Goal: Information Seeking & Learning: Learn about a topic

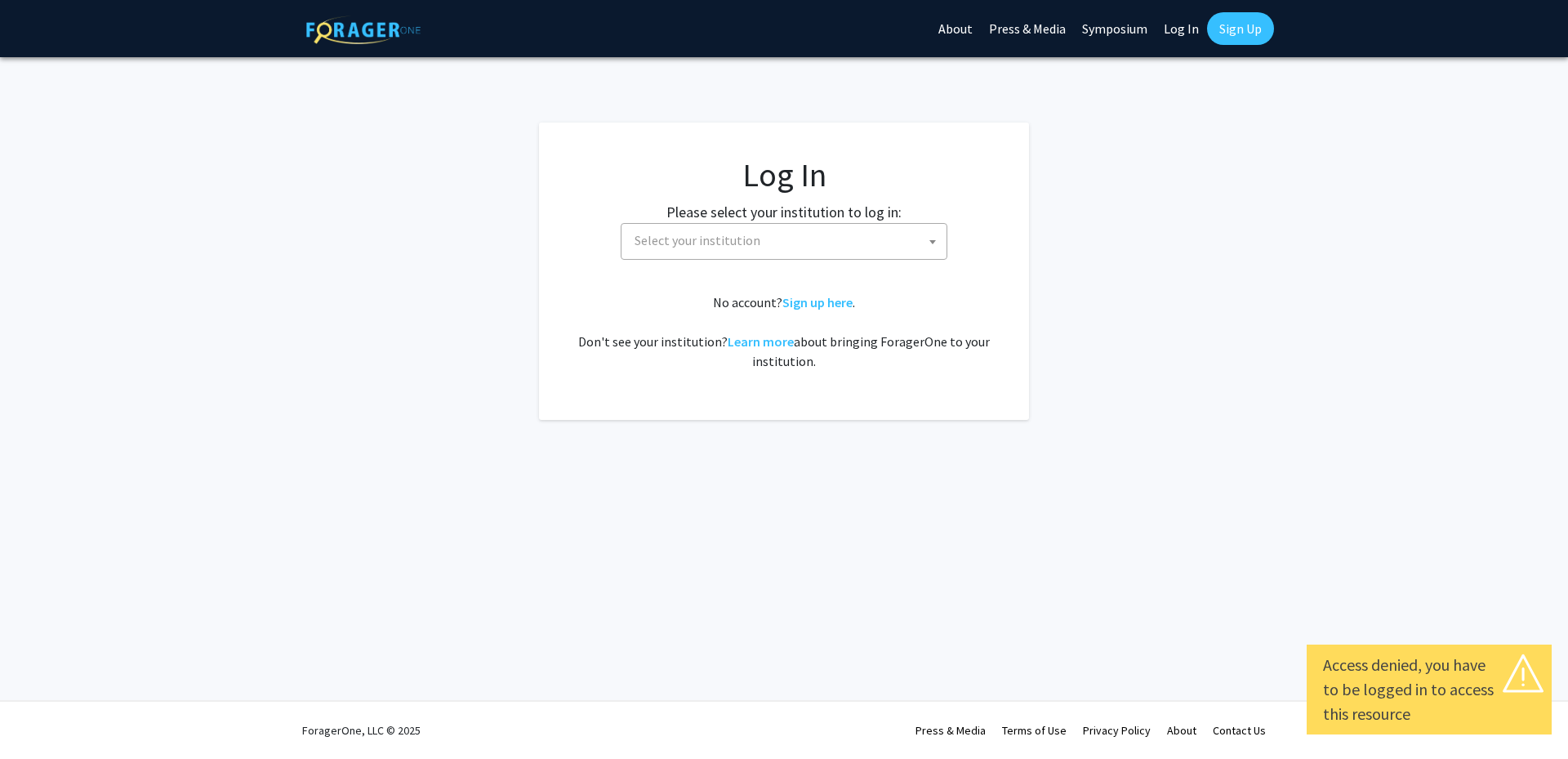
select select
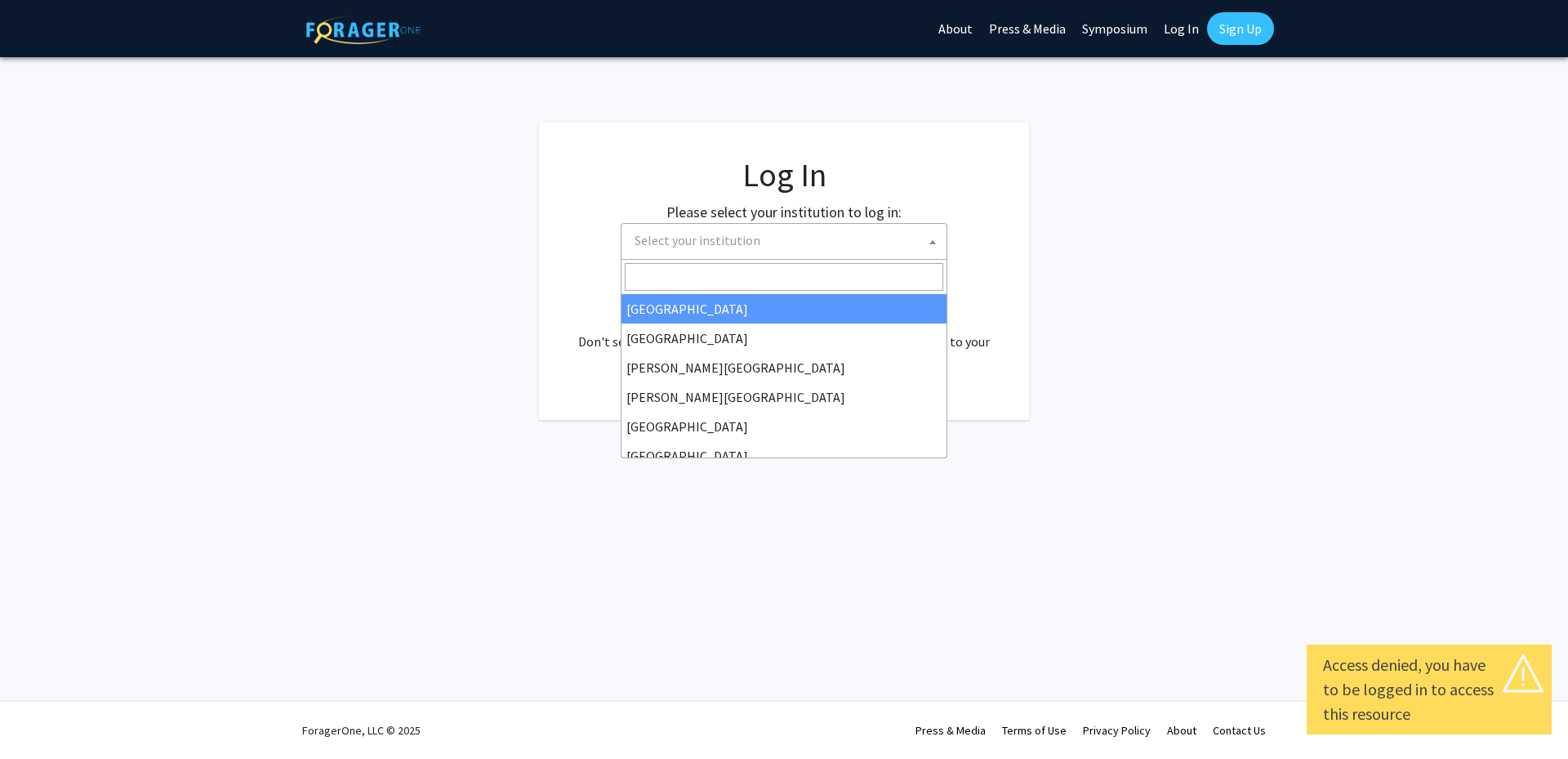
click at [917, 247] on span "Select your institution" at bounding box center [787, 241] width 318 height 34
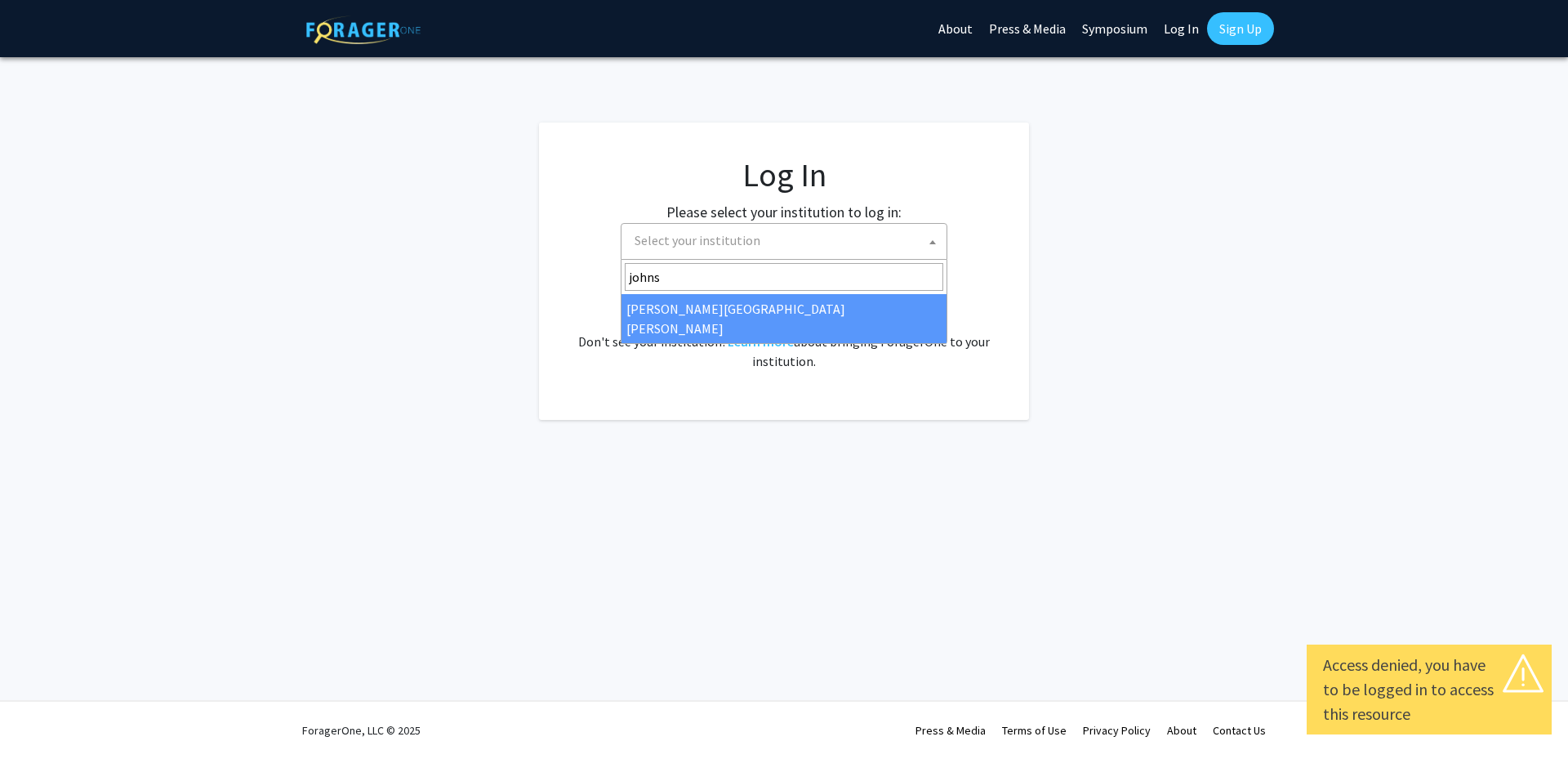
type input "johns"
select select "1"
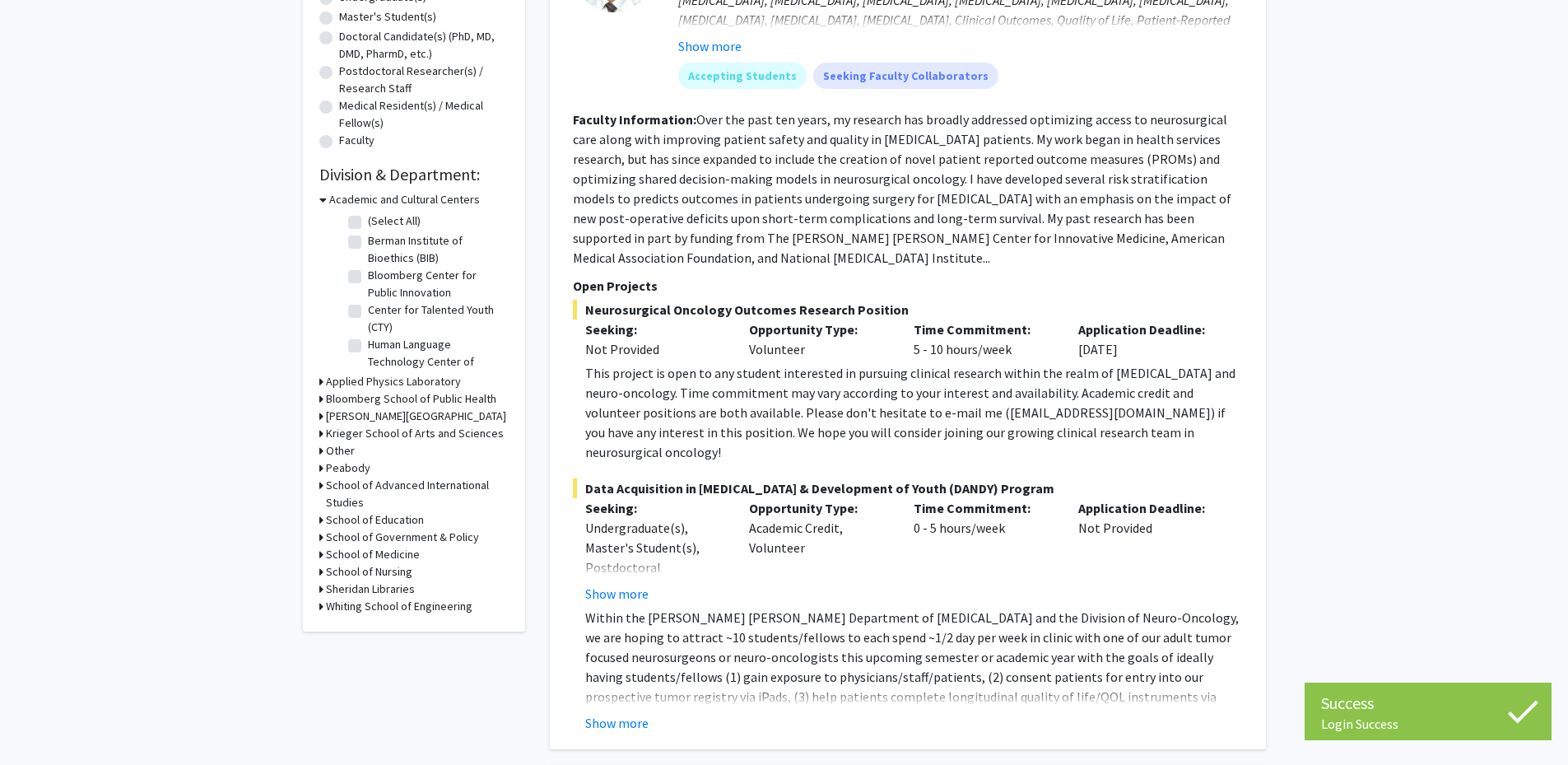
scroll to position [403, 0]
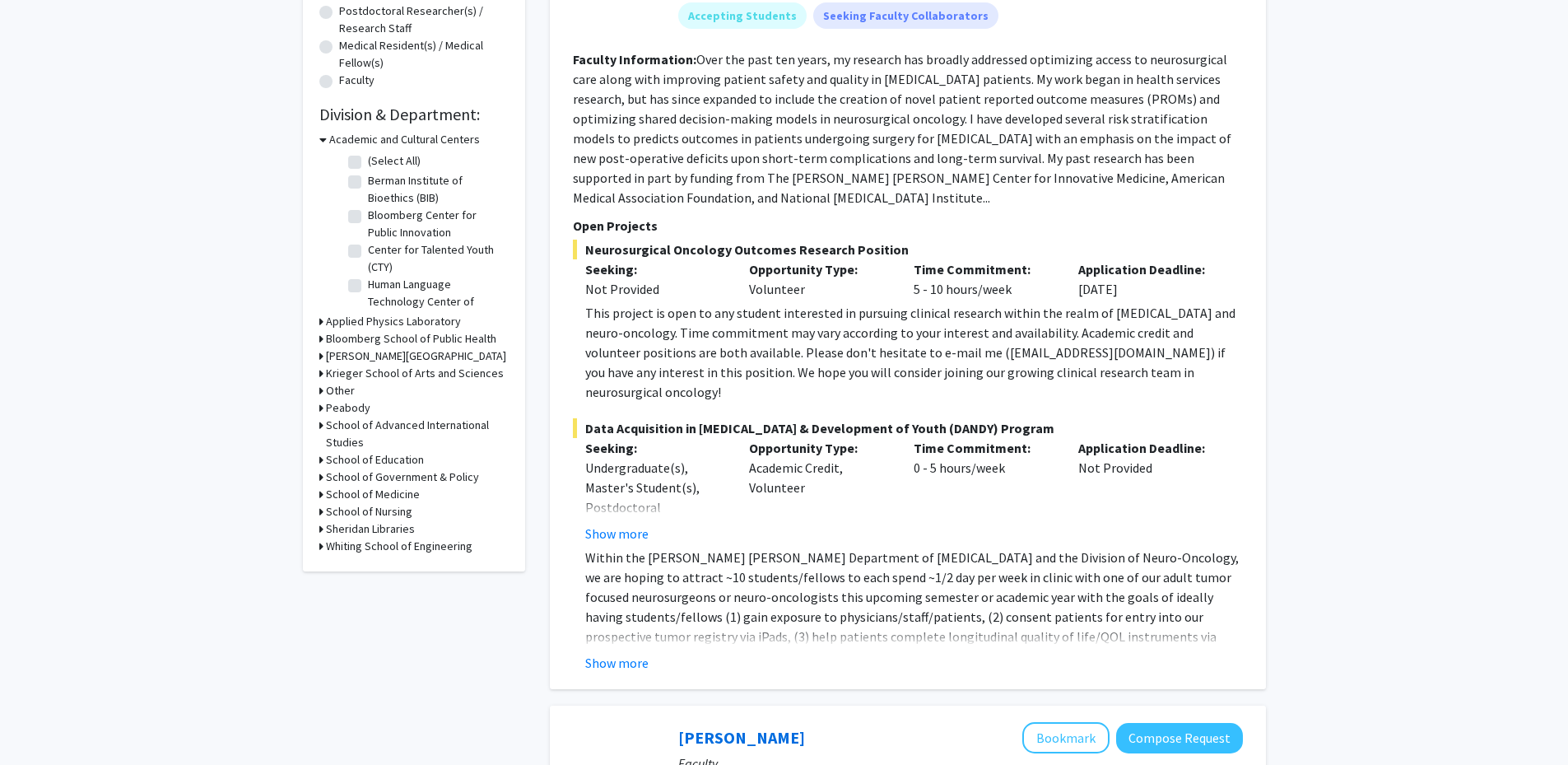
click at [364, 368] on h3 "Krieger School of Arts and Sciences" at bounding box center [415, 373] width 178 height 17
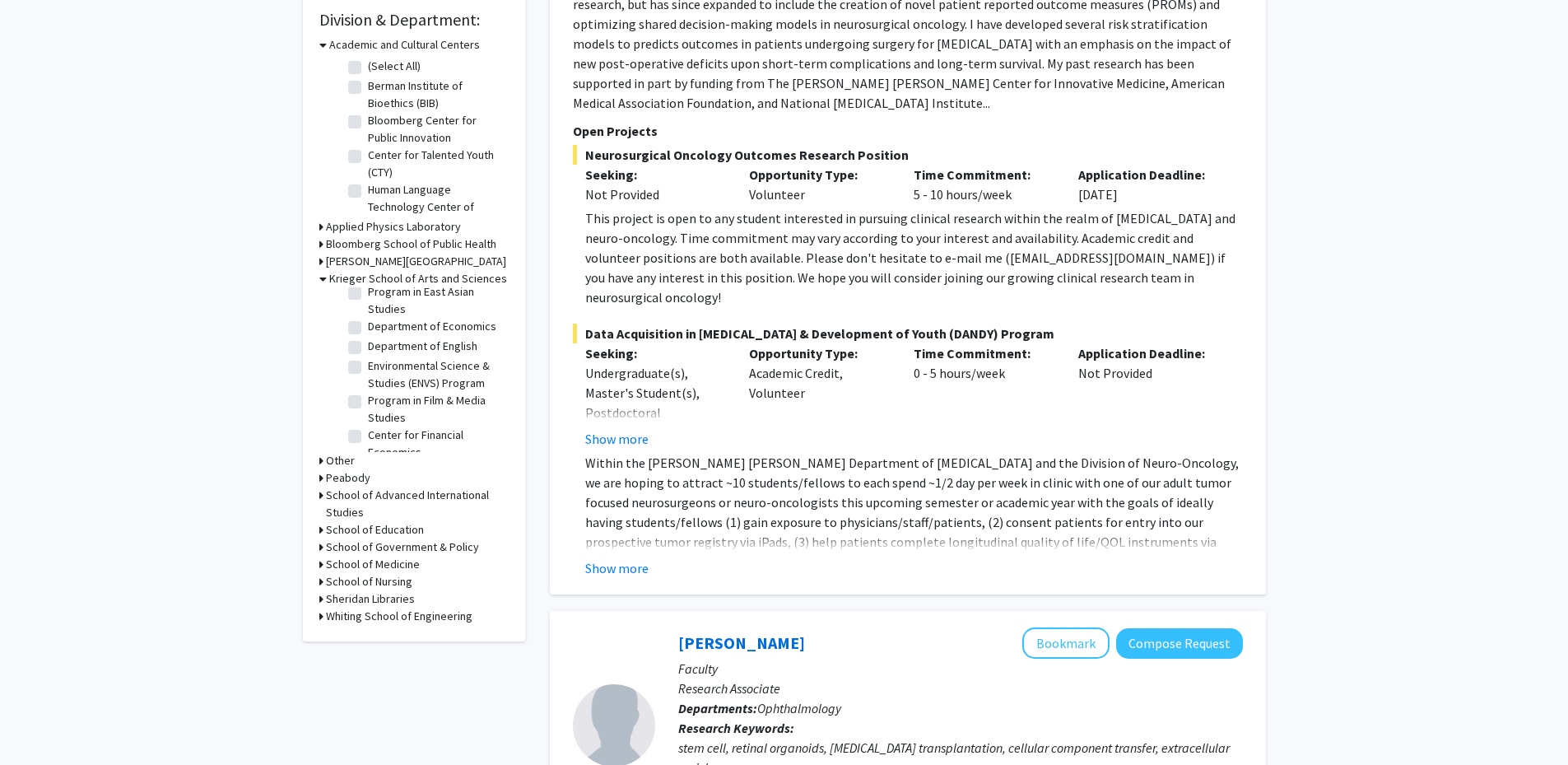
scroll to position [582, 0]
click at [393, 333] on label "Department of Economics" at bounding box center [431, 324] width 128 height 17
click at [378, 326] on input "Department of Economics" at bounding box center [373, 321] width 11 height 11
checkbox input "true"
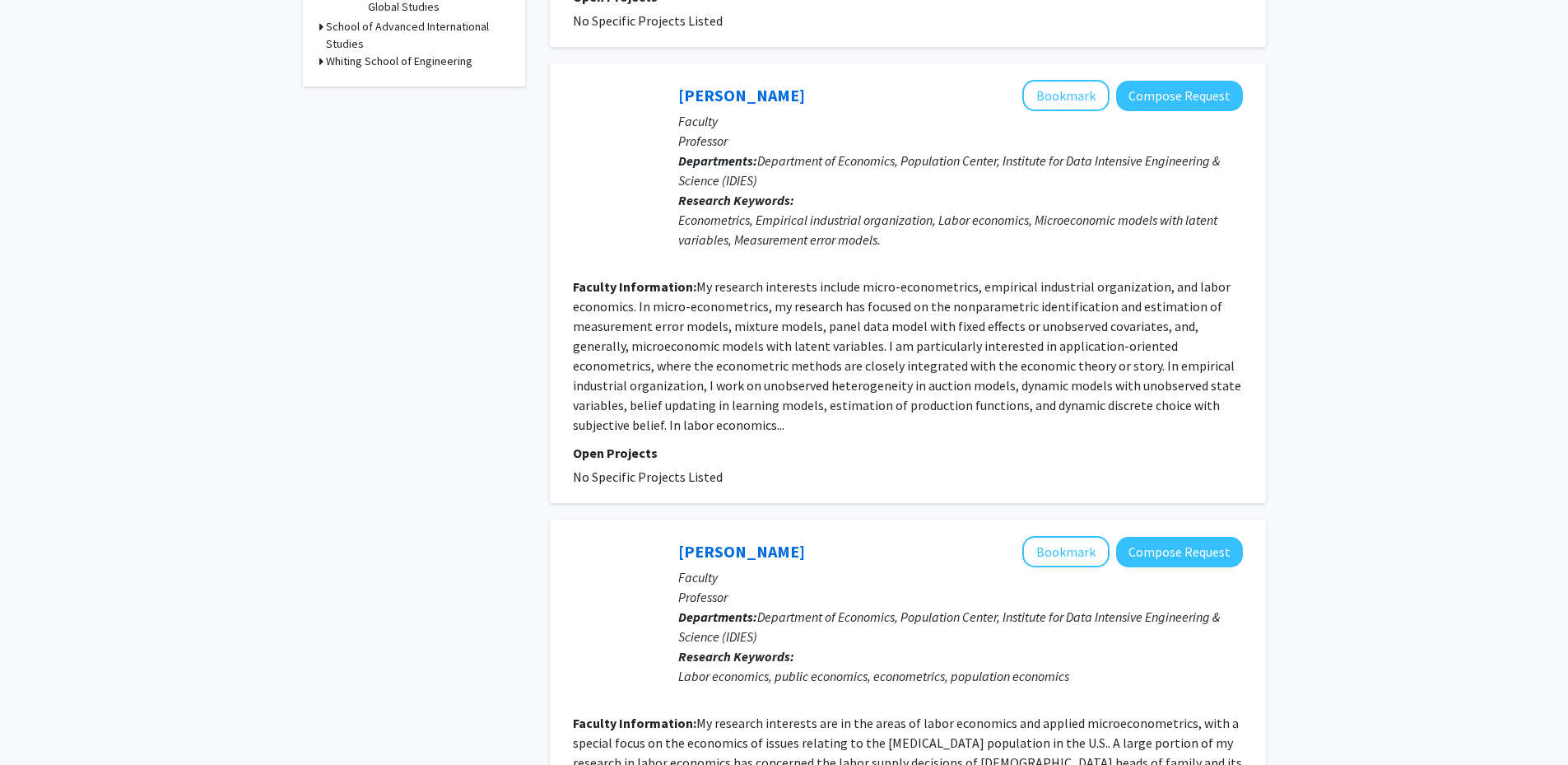
scroll to position [752, 0]
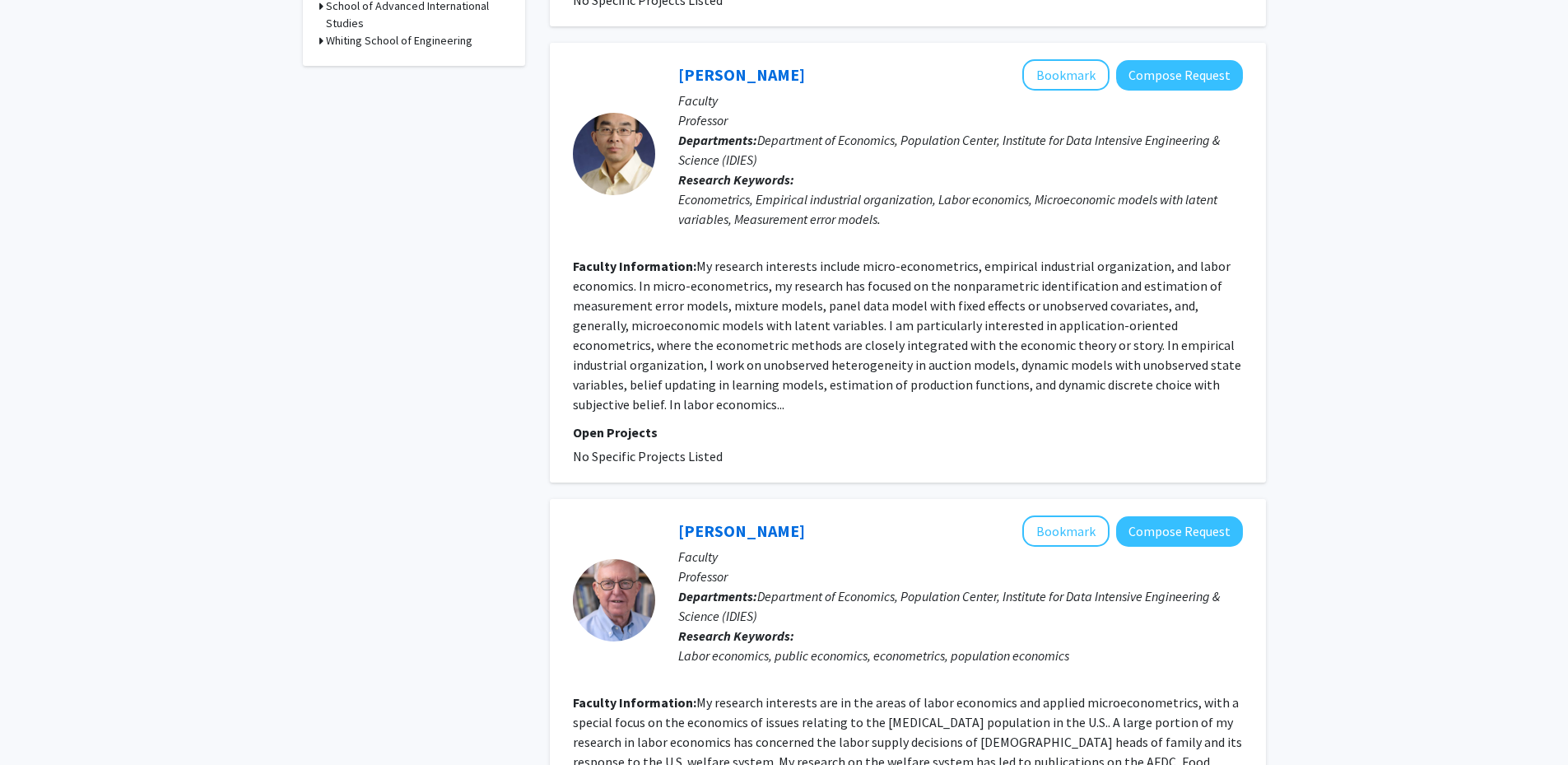
drag, startPoint x: 709, startPoint y: 126, endPoint x: 840, endPoint y: 140, distance: 131.7
click at [838, 140] on div "Yingyao Hu Bookmark Compose Request Faculty Professor Departments: Department o…" at bounding box center [949, 154] width 588 height 189
drag, startPoint x: 811, startPoint y: 271, endPoint x: 959, endPoint y: 265, distance: 148.1
click at [953, 265] on fg-read-more "My research interests include micro-econometrics, empirical industrial organiza…" at bounding box center [907, 335] width 669 height 155
click at [1003, 278] on fg-read-more "My research interests include micro-econometrics, empirical industrial organiza…" at bounding box center [907, 335] width 669 height 155
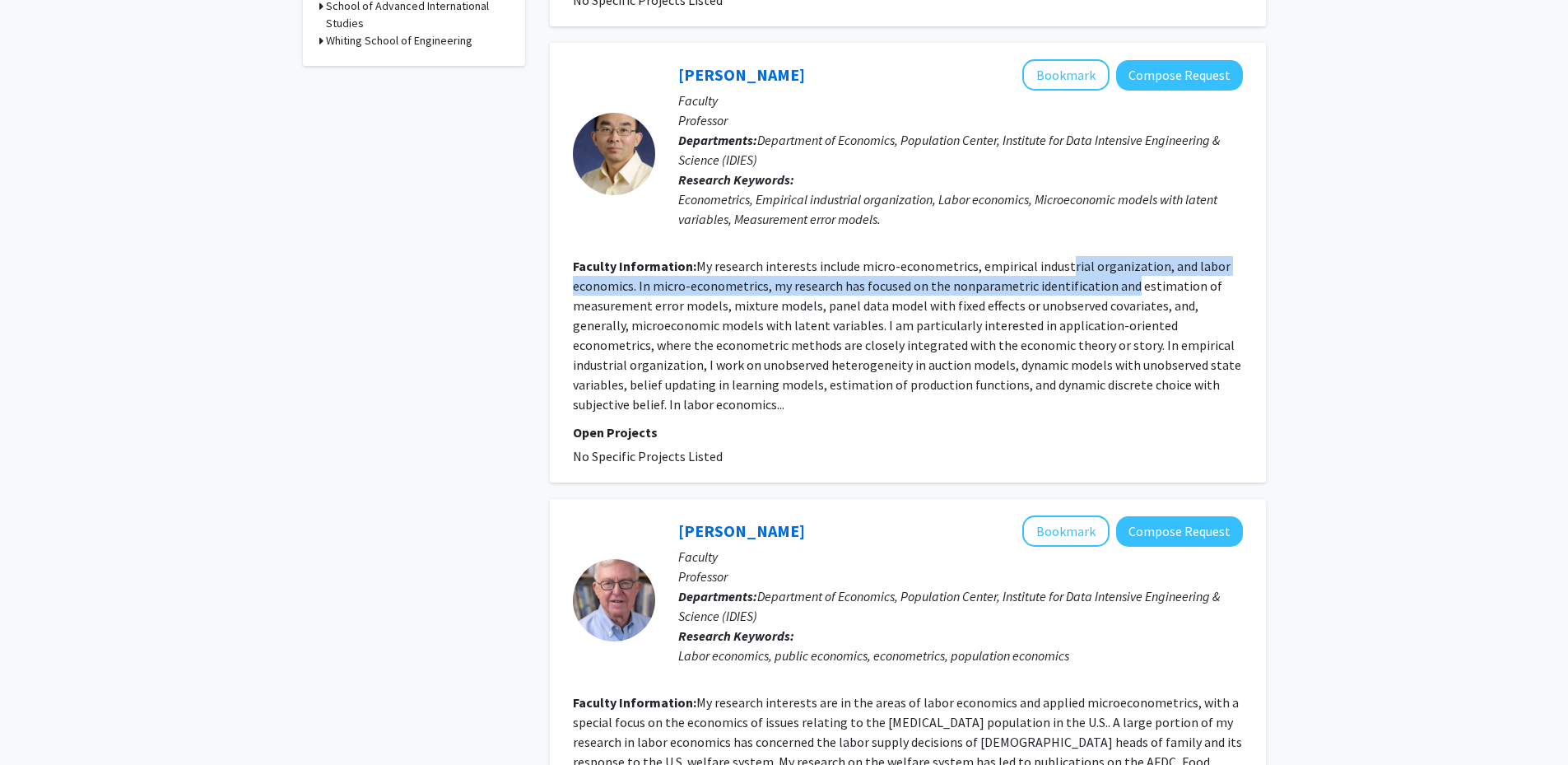
drag, startPoint x: 1062, startPoint y: 258, endPoint x: 1128, endPoint y: 276, distance: 68.4
click at [1127, 276] on section "Faculty Information: My research interests include micro-econometrics, empirica…" at bounding box center [907, 335] width 669 height 158
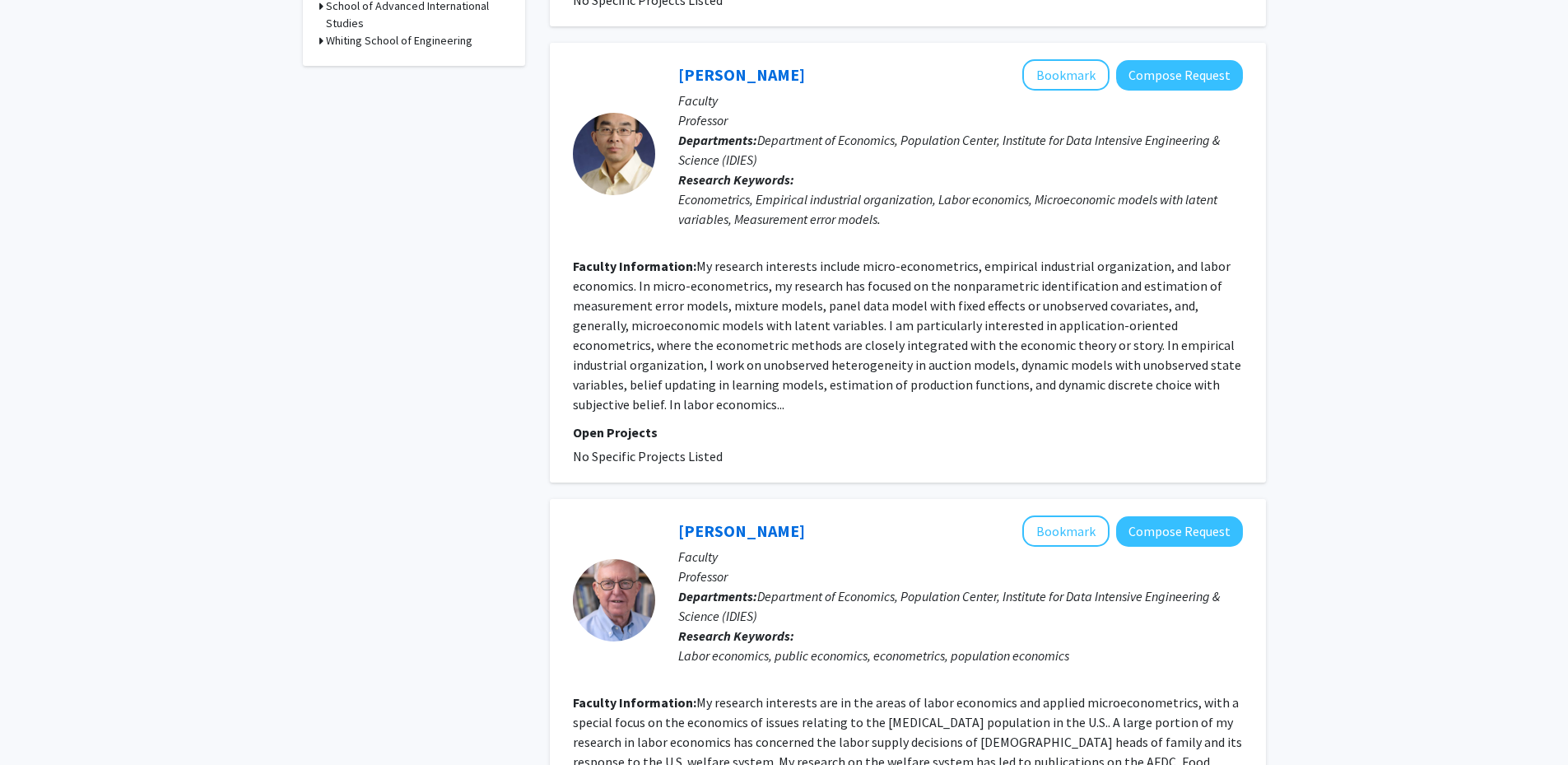
click at [1171, 283] on fg-read-more "My research interests include micro-econometrics, empirical industrial organiza…" at bounding box center [907, 335] width 669 height 155
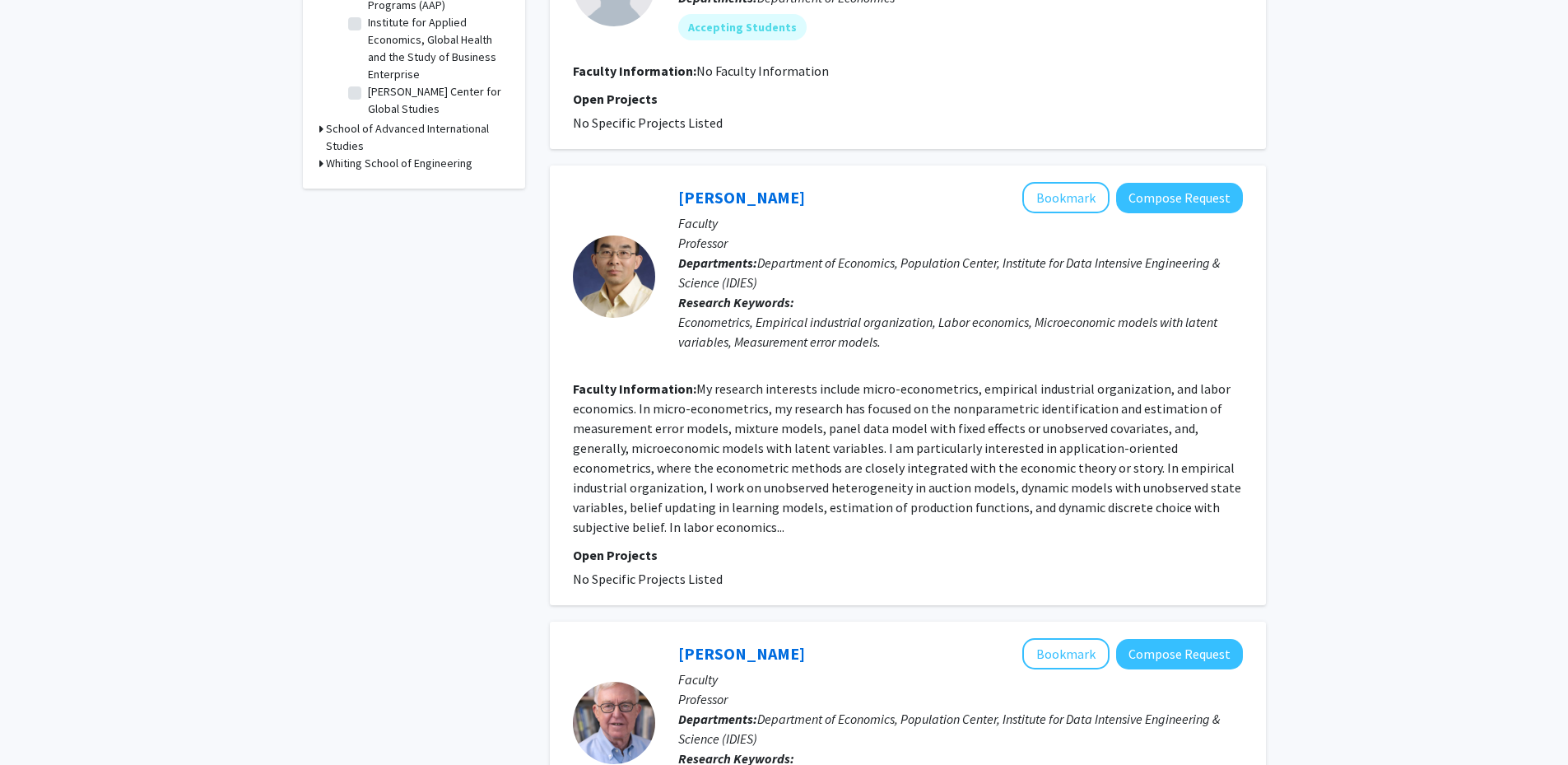
scroll to position [0, 0]
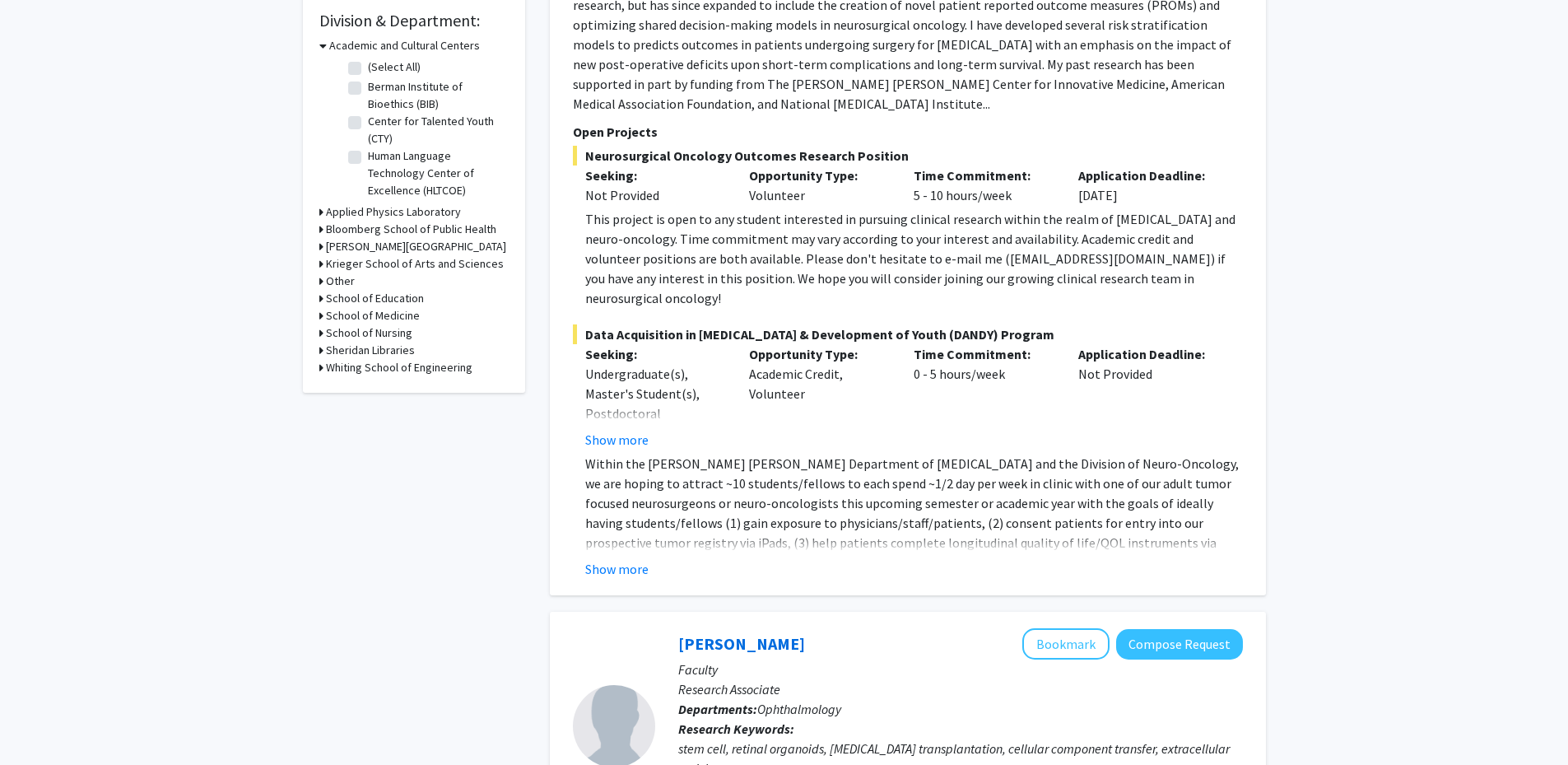
scroll to position [500, 0]
click at [341, 362] on h3 "Whiting School of Engineering" at bounding box center [399, 364] width 146 height 17
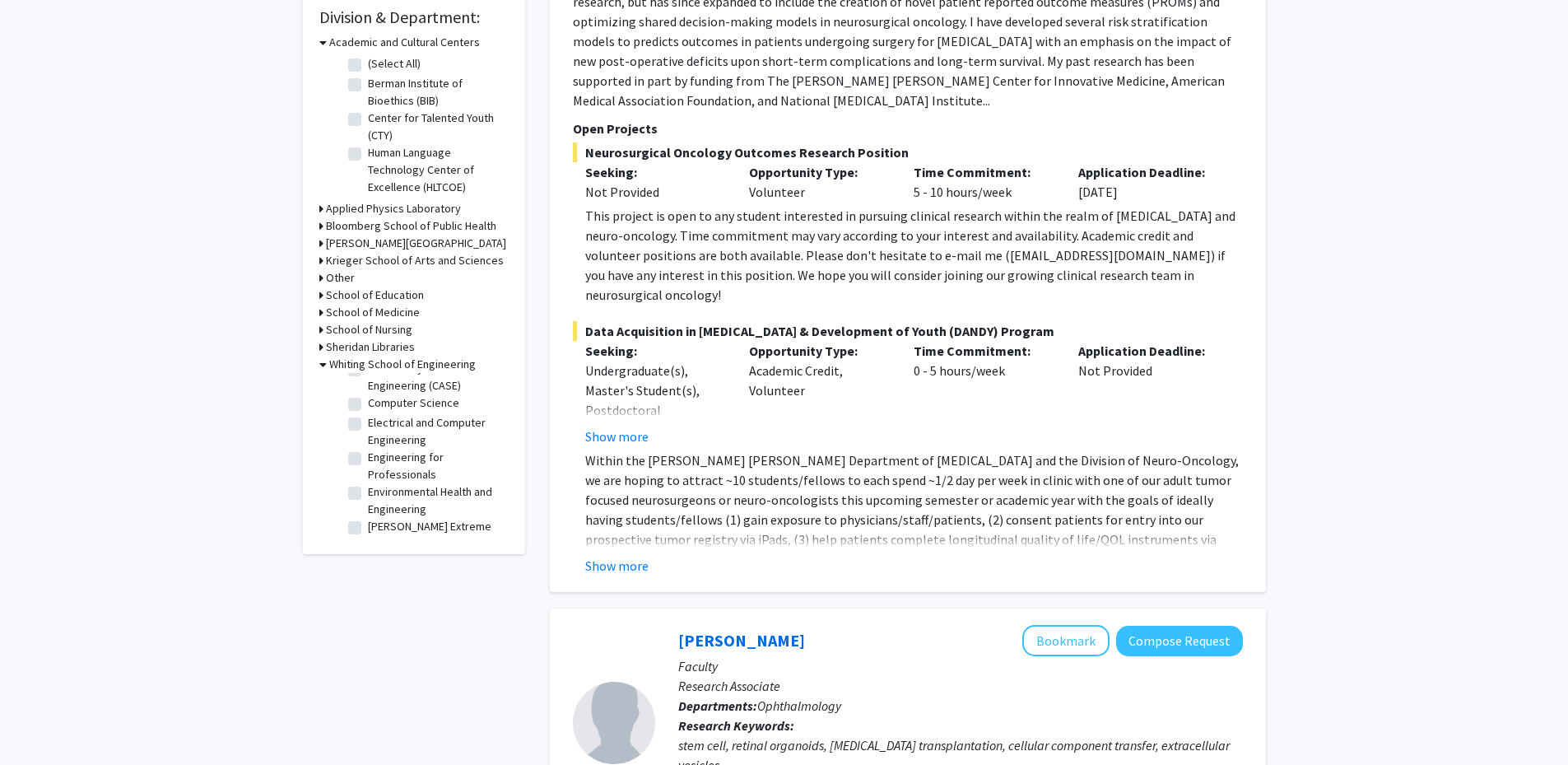
scroll to position [211, 0]
click at [381, 452] on label "Electrical and Computer Engineering" at bounding box center [436, 434] width 137 height 34
click at [378, 428] on input "Electrical and Computer Engineering" at bounding box center [373, 423] width 11 height 11
checkbox input "true"
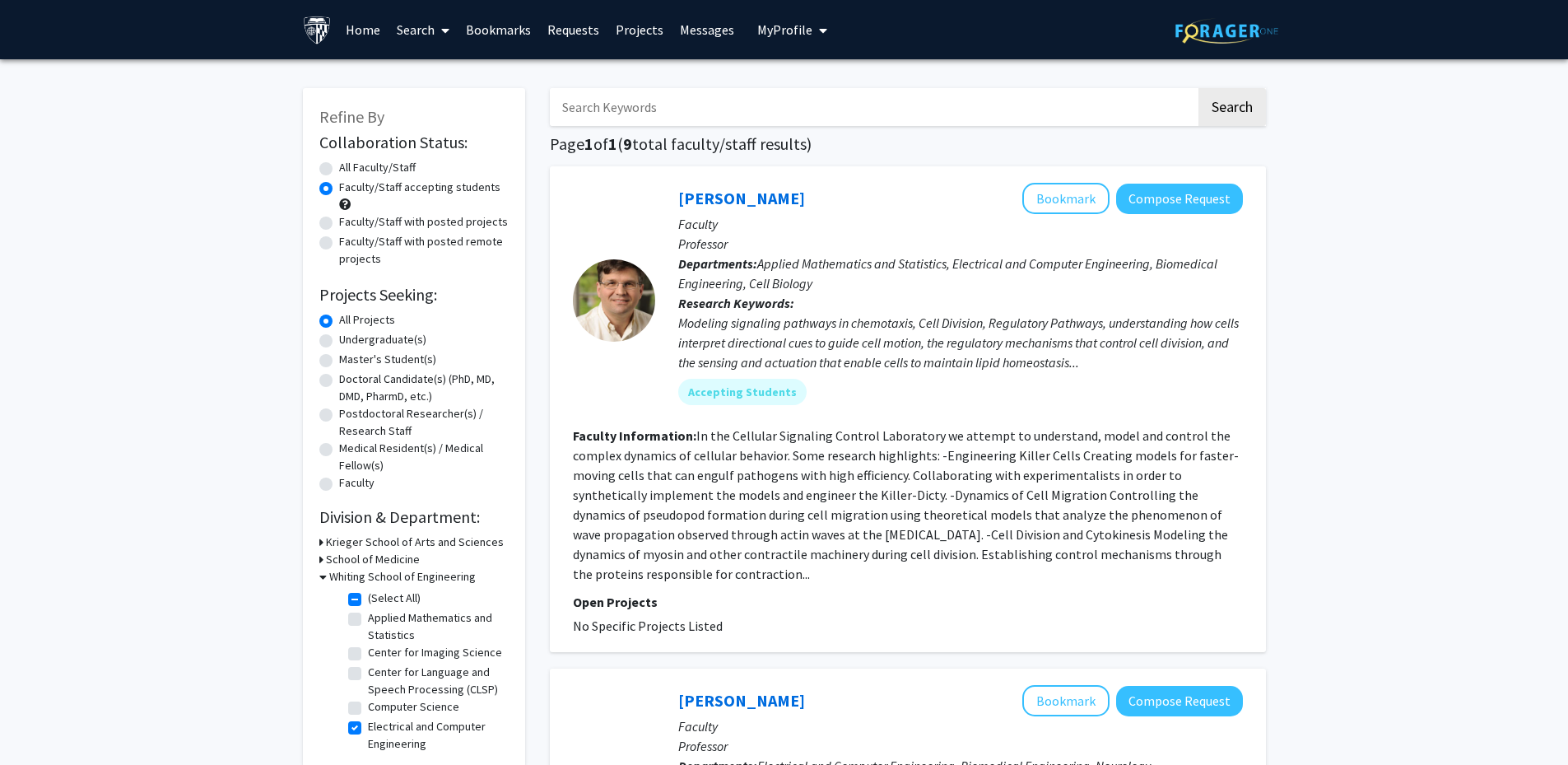
click at [719, 110] on input "Search Keywords" at bounding box center [873, 107] width 646 height 38
type input "robotics"
click at [1198, 88] on button "Search" at bounding box center [1231, 107] width 67 height 38
radio input "true"
checkbox input "false"
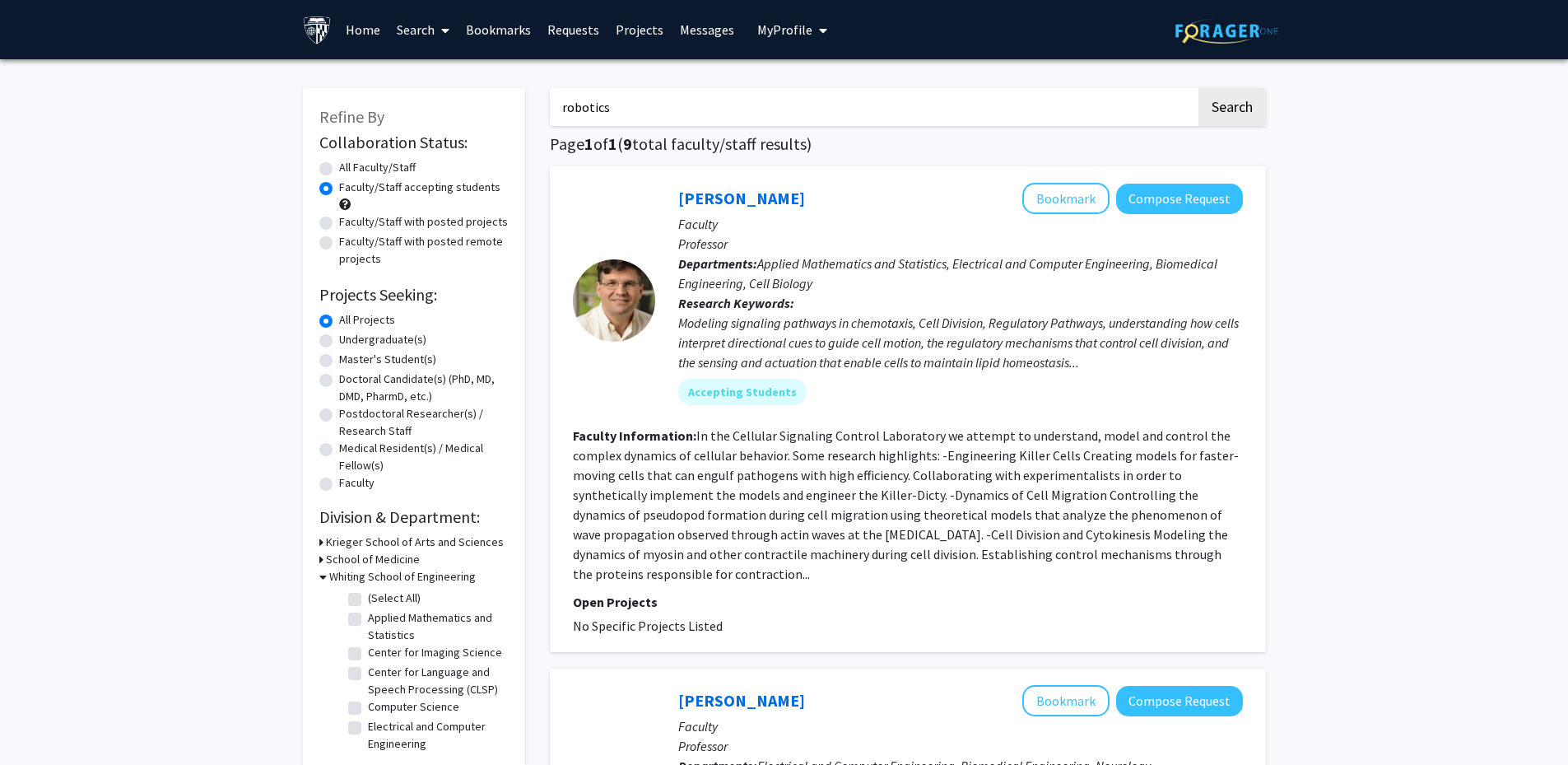
checkbox input "false"
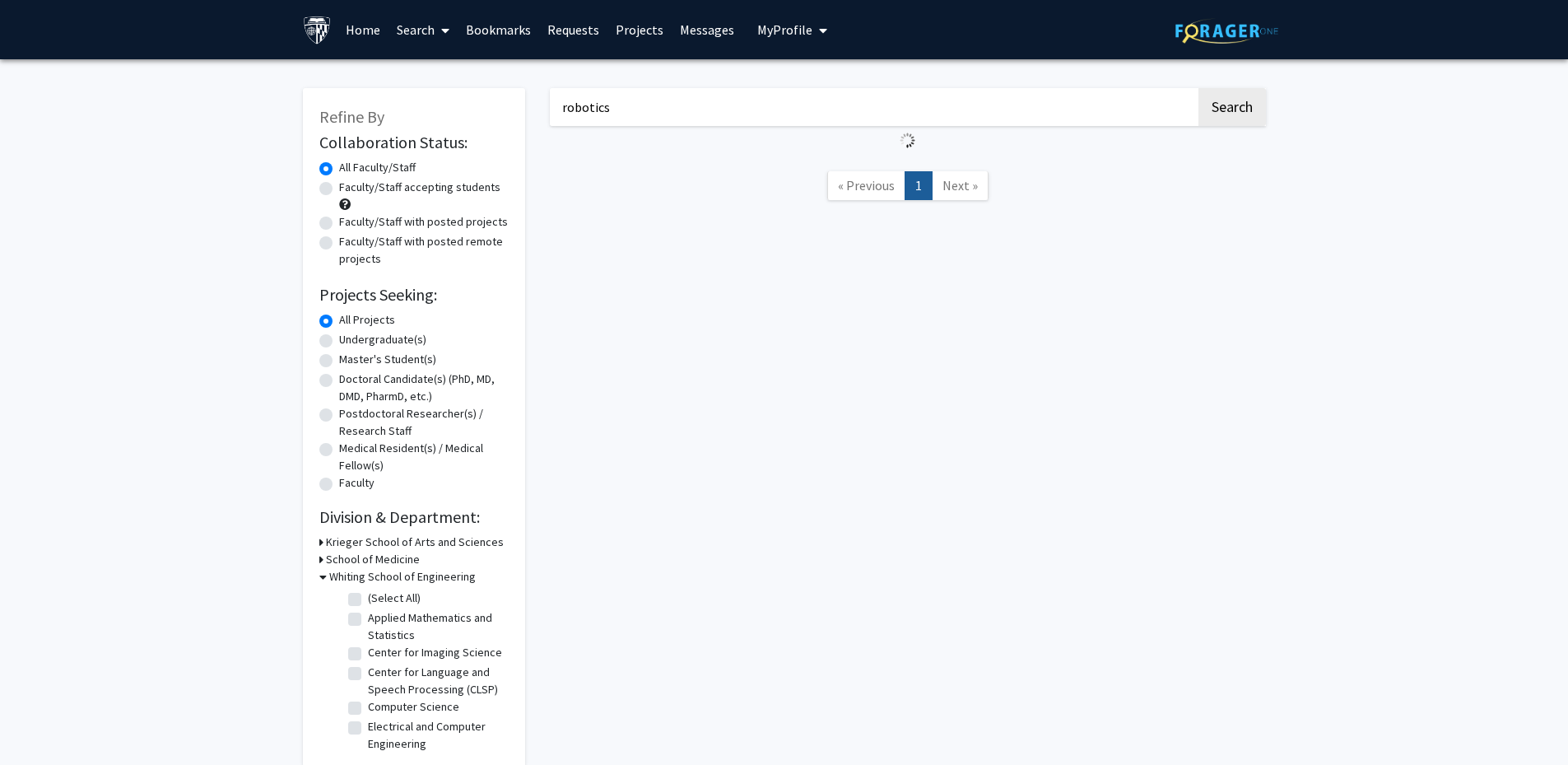
click at [719, 110] on input "robotics" at bounding box center [873, 107] width 646 height 38
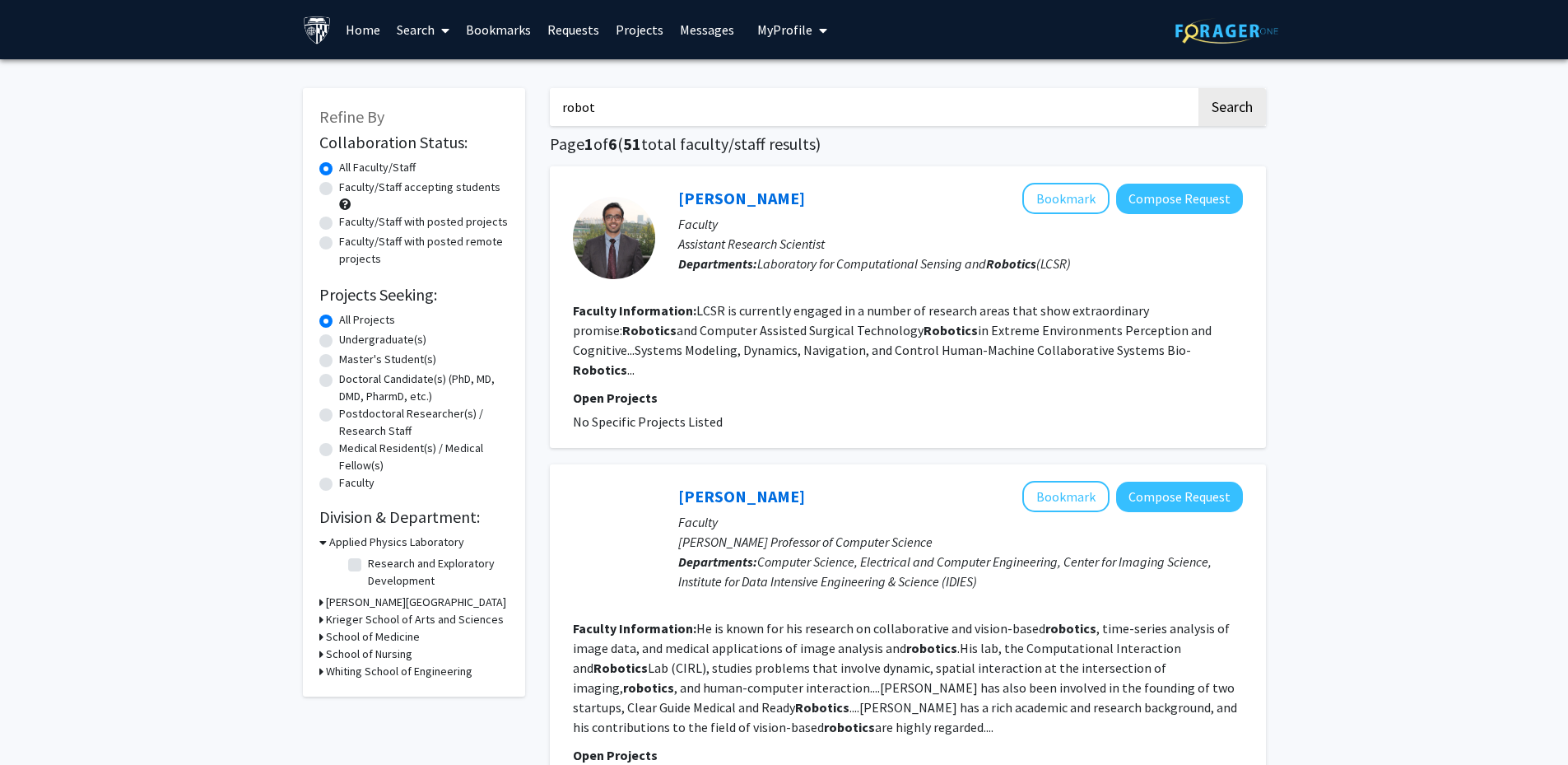
type input "robot"
click at [1198, 88] on button "Search" at bounding box center [1231, 107] width 67 height 38
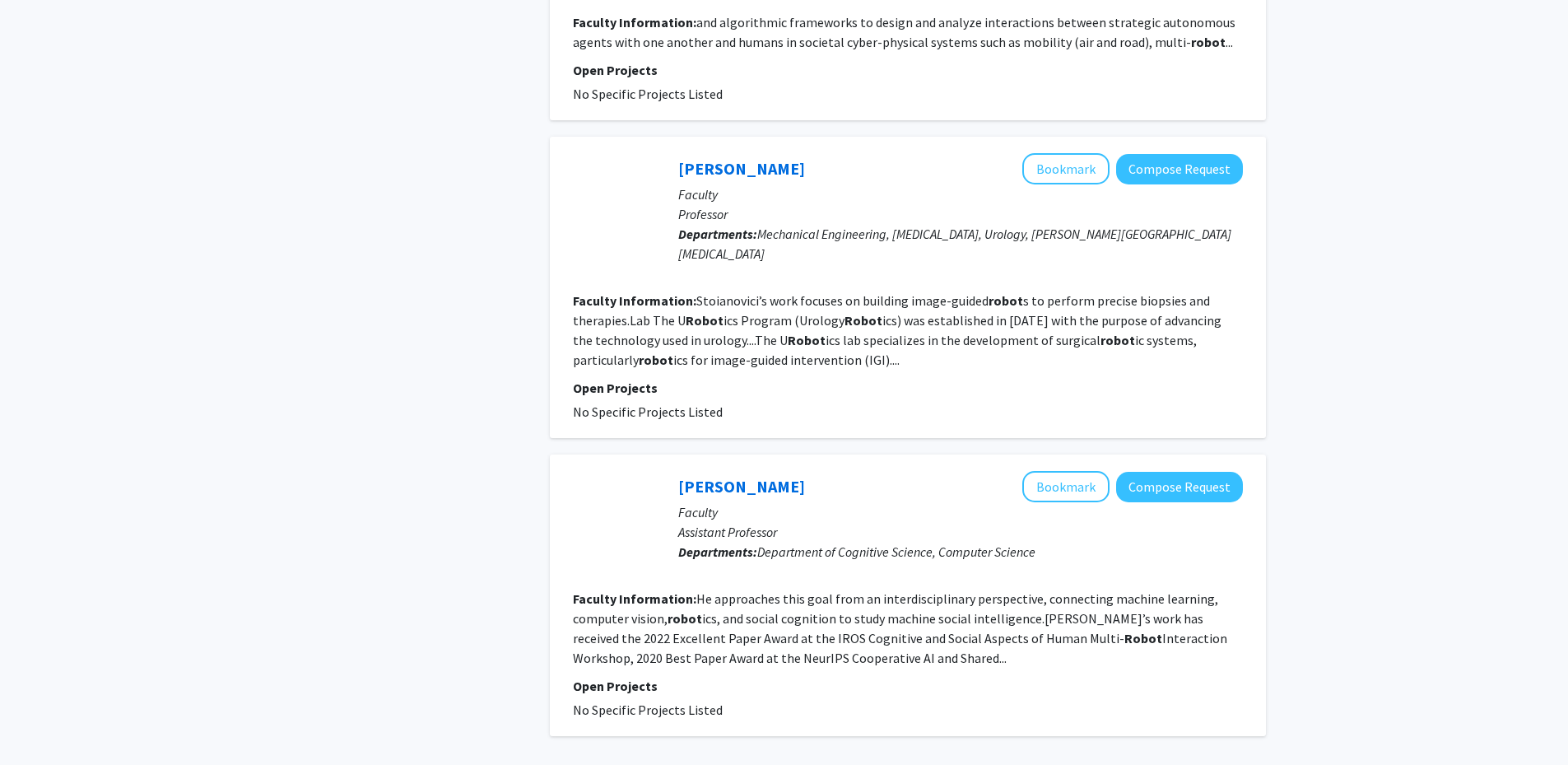
scroll to position [3084, 0]
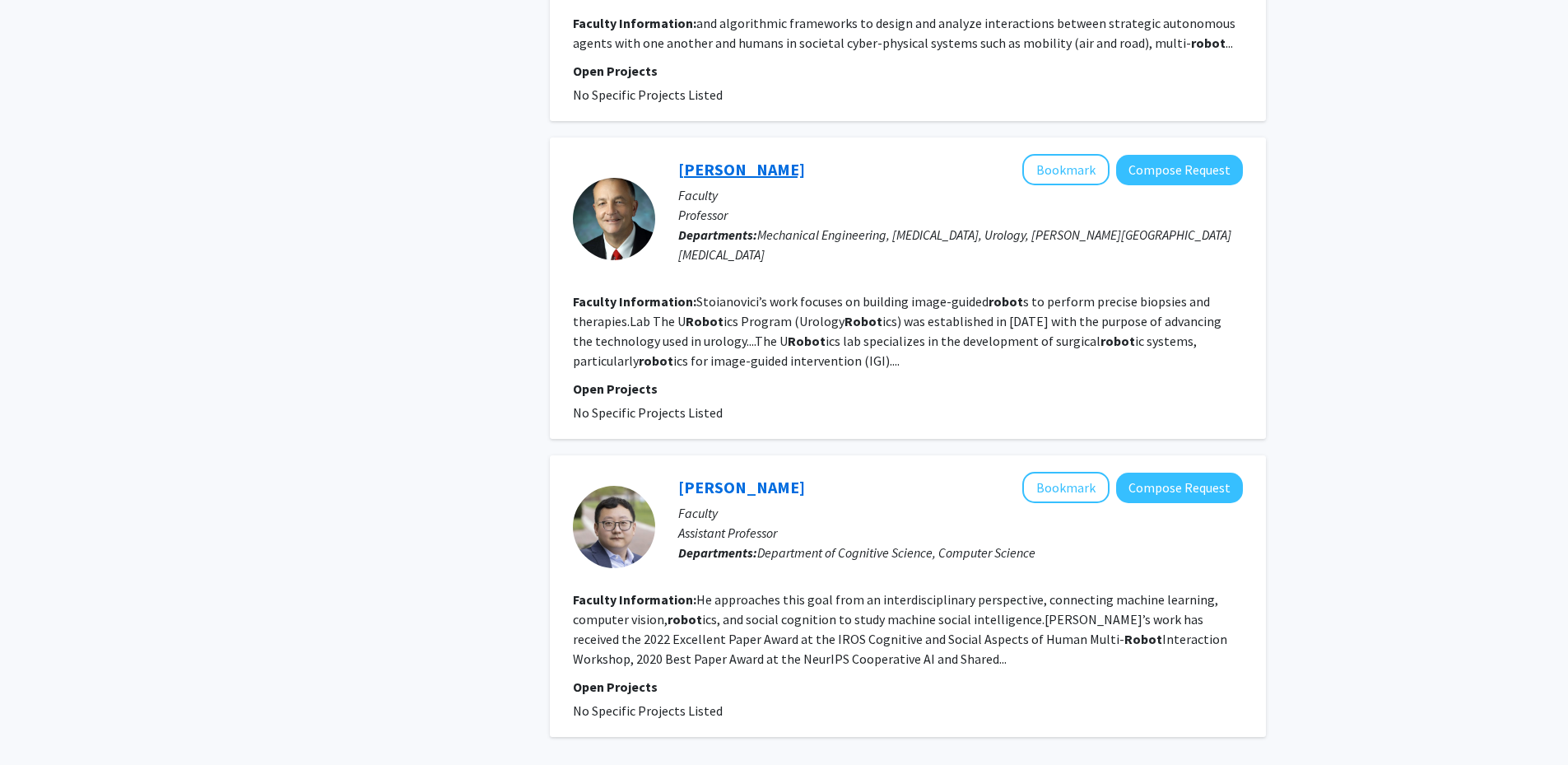
click at [699, 159] on link "[PERSON_NAME]" at bounding box center [741, 169] width 127 height 21
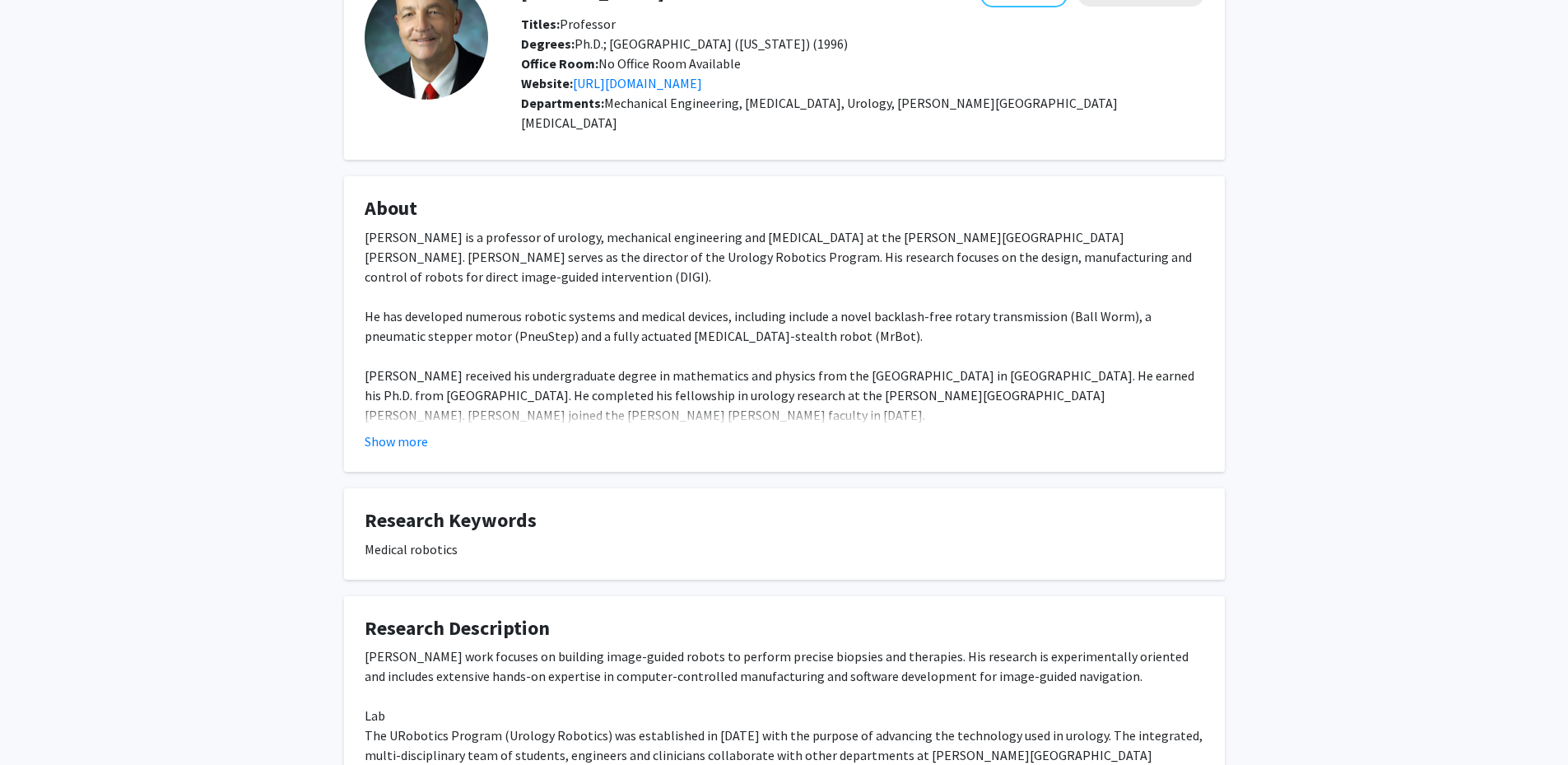
scroll to position [107, 0]
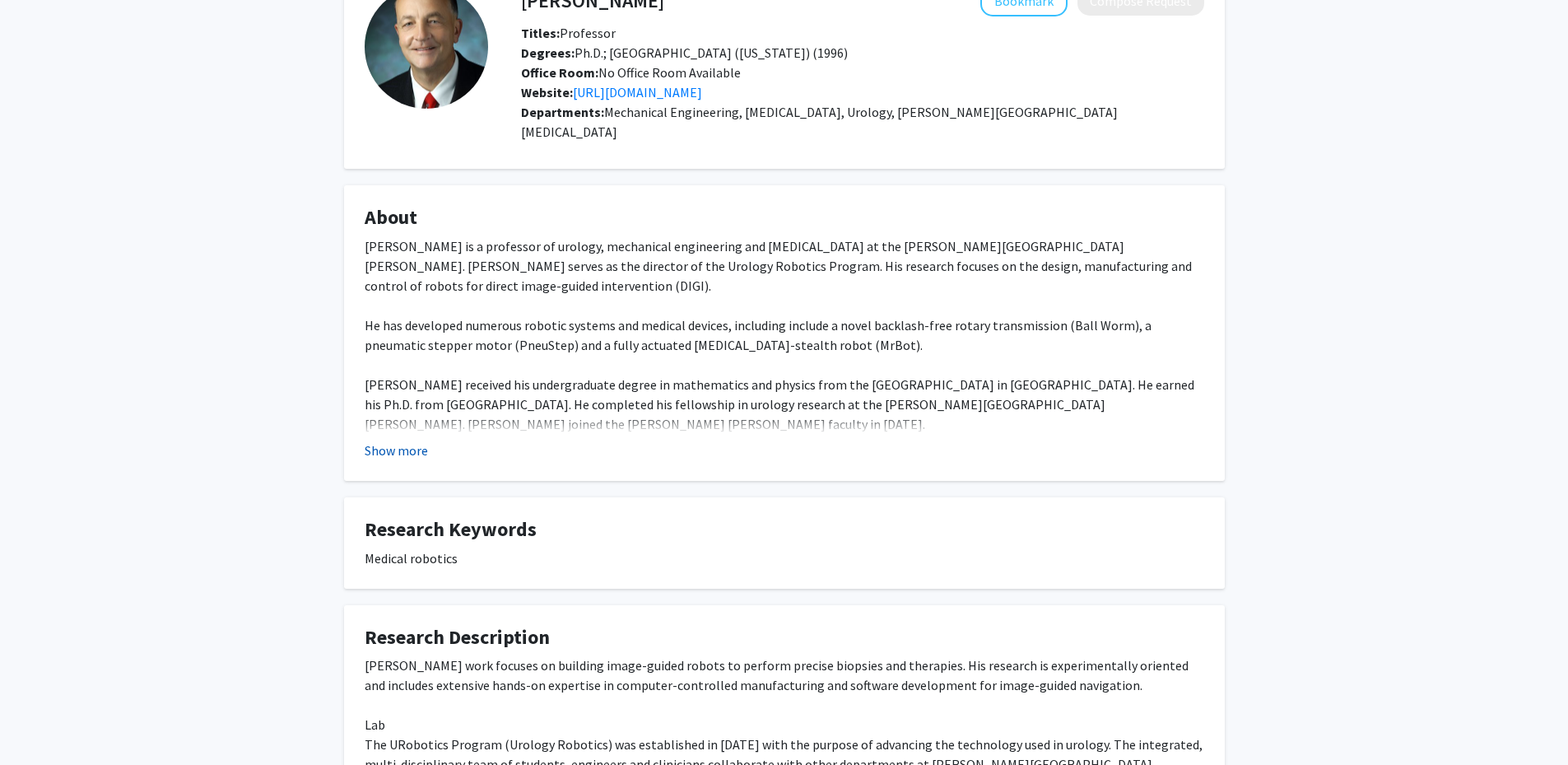
click at [376, 440] on button "Show more" at bounding box center [396, 450] width 64 height 20
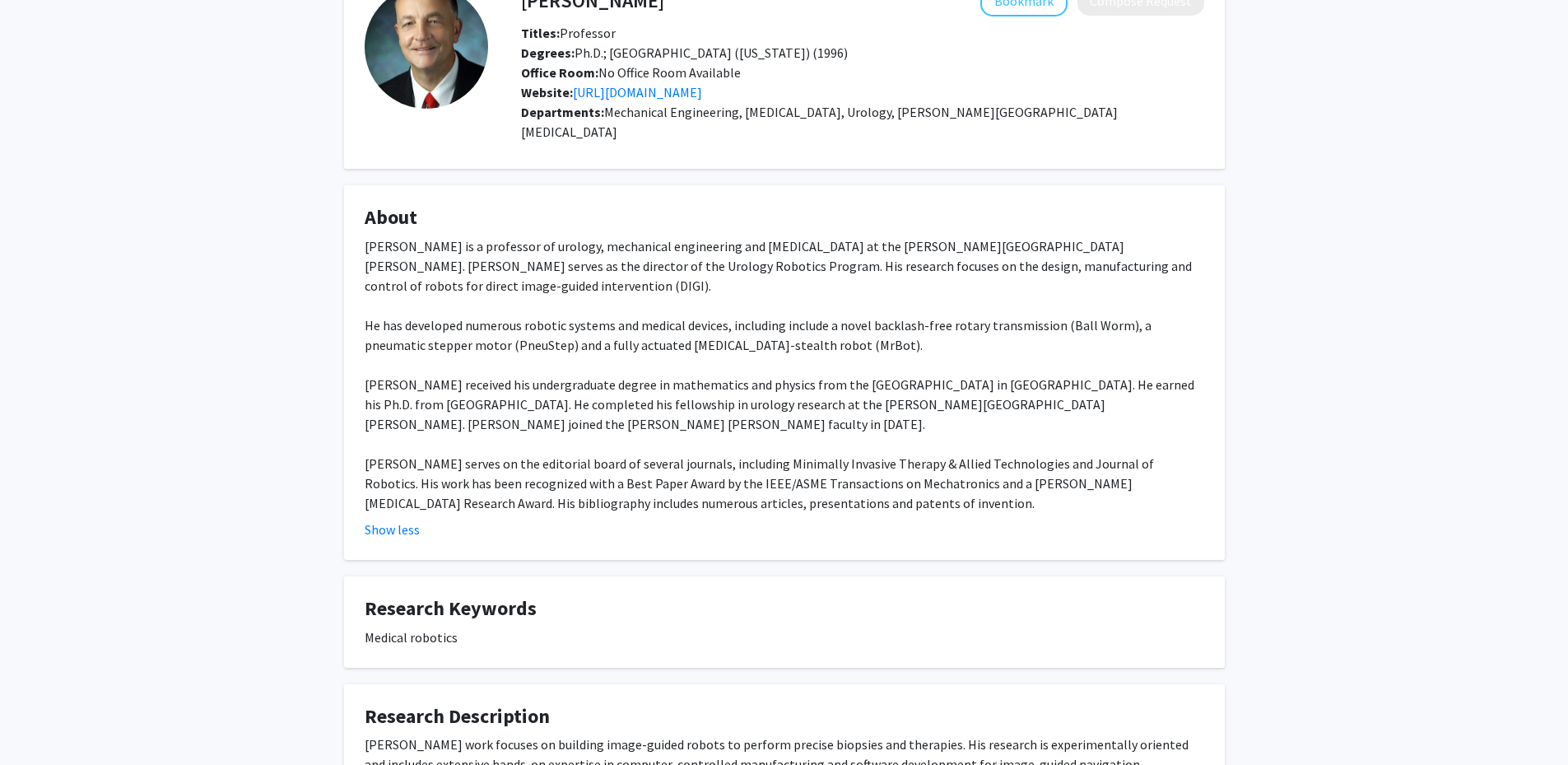
scroll to position [0, 0]
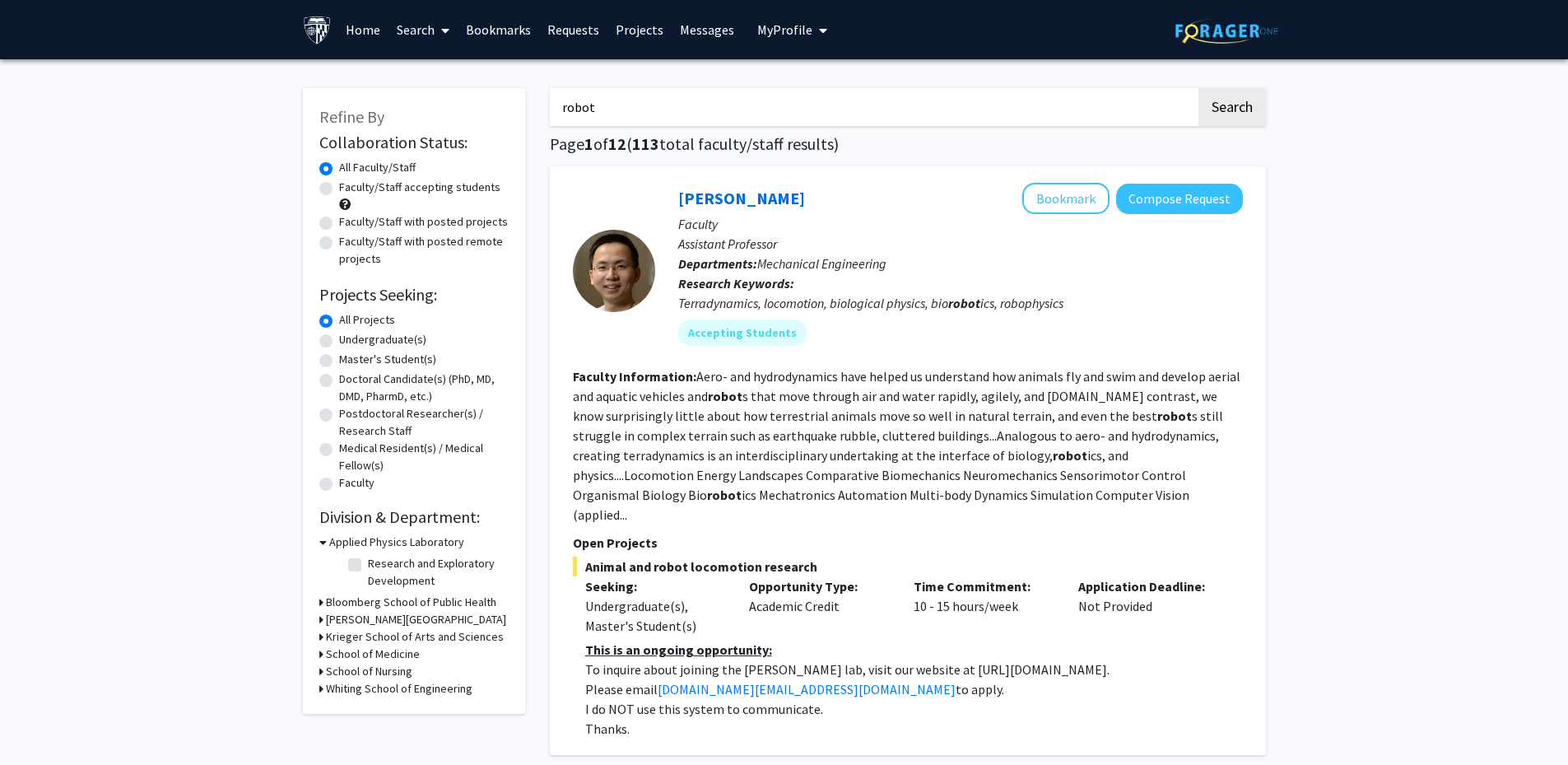
click at [709, 181] on div "[PERSON_NAME] Bookmark Compose Request Faculty Assistant Professor Departments:…" at bounding box center [908, 460] width 716 height 589
click at [708, 192] on link "[PERSON_NAME]" at bounding box center [741, 198] width 127 height 21
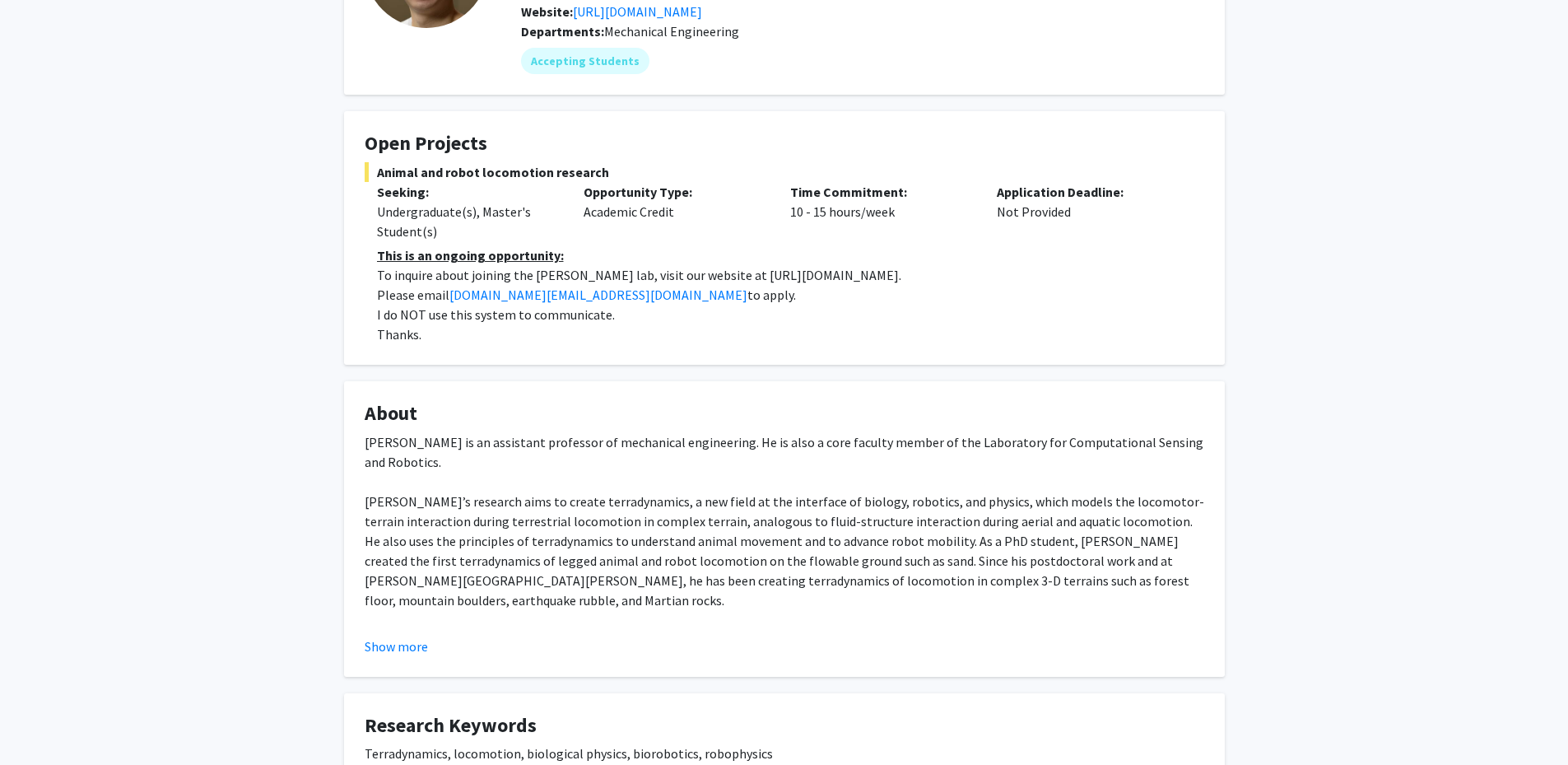
scroll to position [183, 0]
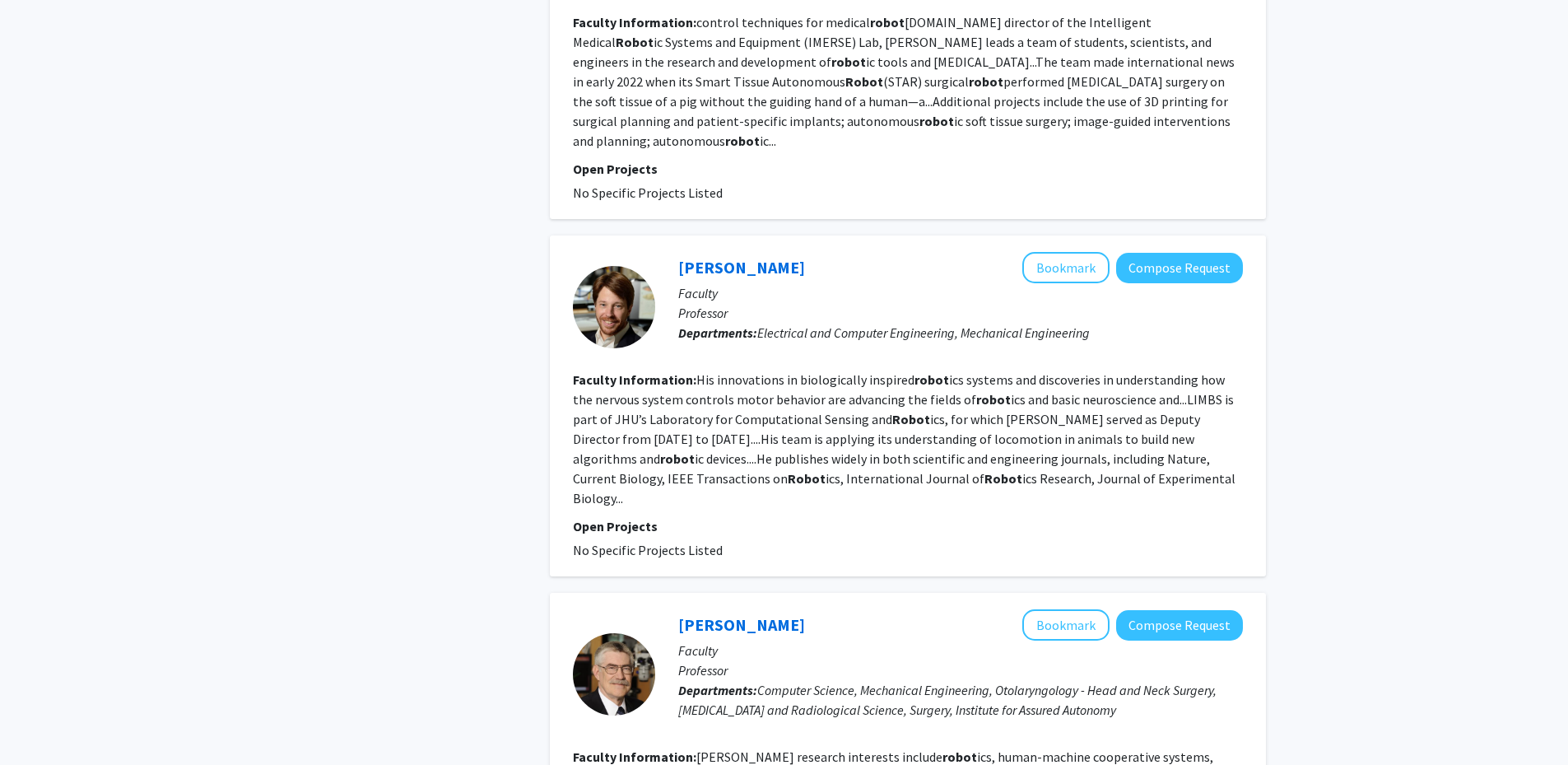
scroll to position [1702, 0]
